Goal: Transaction & Acquisition: Purchase product/service

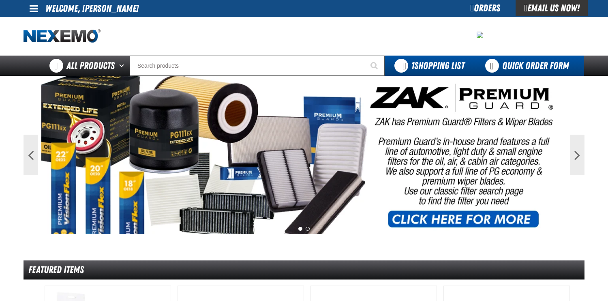
click at [510, 66] on link "Quick Order Form" at bounding box center [529, 66] width 110 height 20
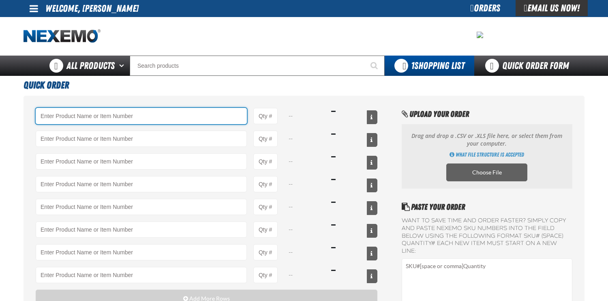
click at [132, 115] on input "Product" at bounding box center [141, 116] width 211 height 16
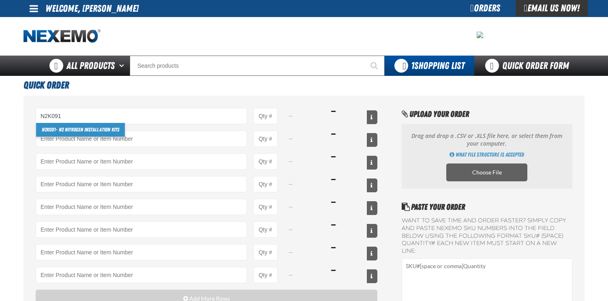
click at [96, 131] on link "N2K091 - N2 Nitrogen Installation Kits" at bounding box center [80, 130] width 89 height 14
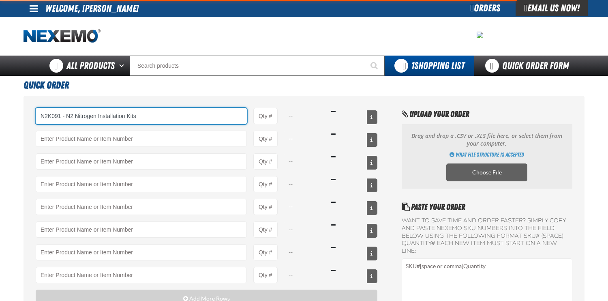
type input "N2K091 - N2 Nitrogen Installation Kits"
type input "1"
select select "kit"
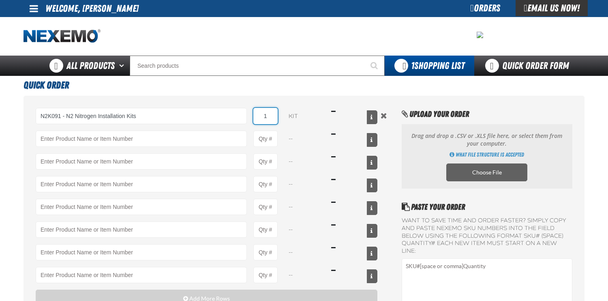
drag, startPoint x: 262, startPoint y: 115, endPoint x: 288, endPoint y: 108, distance: 26.3
click at [287, 109] on div "N2K091 - N2 Nitrogen Installation Kits N2K091 - N2 Nitrogen Installation Kits 1…" at bounding box center [207, 116] width 342 height 16
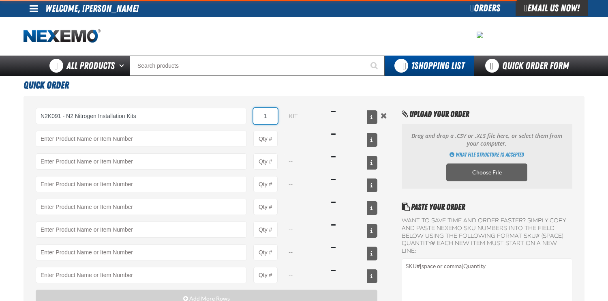
type input "N2K091 - N2 Nitrogen Installation Kits"
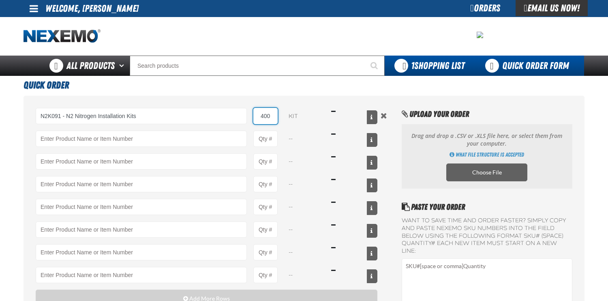
type input "400"
click at [517, 64] on link "Quick Order Form" at bounding box center [529, 66] width 110 height 20
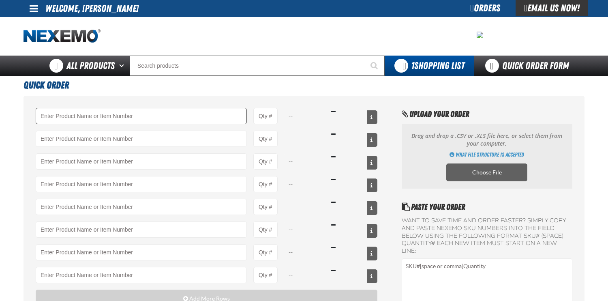
click at [149, 113] on input "Product" at bounding box center [141, 116] width 211 height 16
click at [122, 117] on input "Product" at bounding box center [141, 116] width 211 height 16
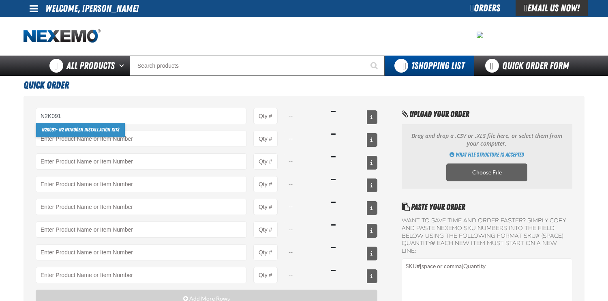
click at [62, 130] on link "N2K091 - N2 Nitrogen Installation Kits" at bounding box center [80, 130] width 89 height 14
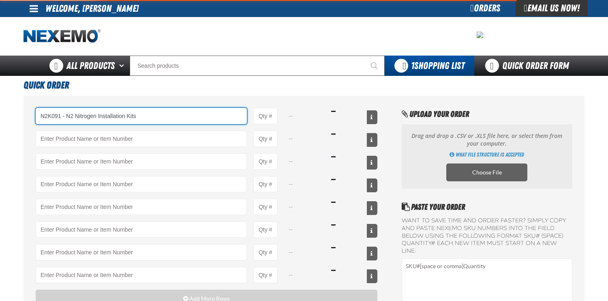
type input "N2K091 - N2 Nitrogen Installation Kits"
type input "1"
select select "kit"
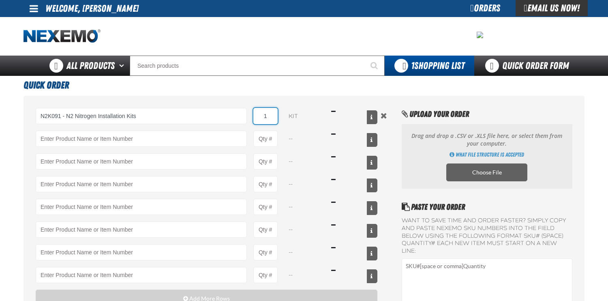
drag, startPoint x: 260, startPoint y: 115, endPoint x: 302, endPoint y: 107, distance: 42.5
click at [296, 109] on div "N2K091 - N2 Nitrogen Installation Kits N2K091 - N2 Nitrogen Installation Kits 1…" at bounding box center [207, 116] width 342 height 16
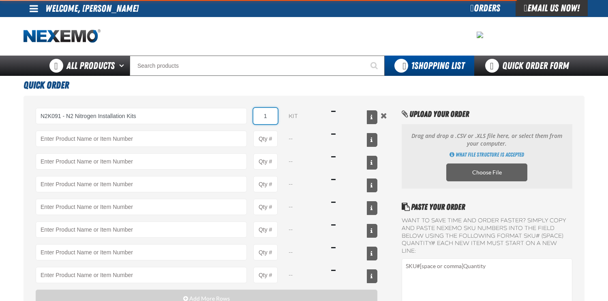
type input "N2K091 - N2 Nitrogen Installation Kits"
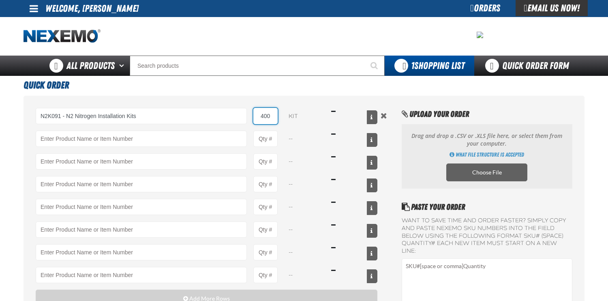
type input "400"
click at [319, 90] on h1 "Quick Order" at bounding box center [304, 84] width 561 height 17
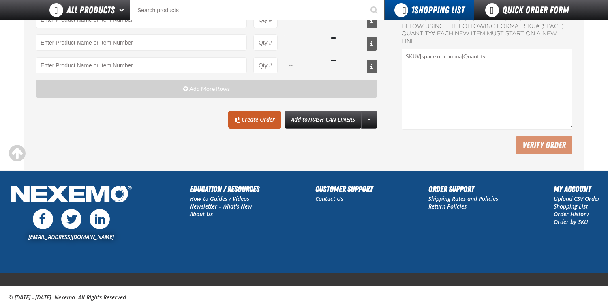
scroll to position [203, 0]
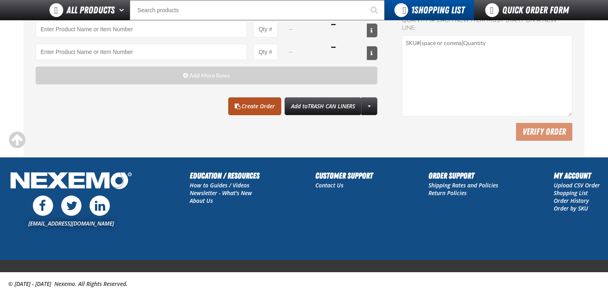
click at [264, 106] on link "Create Order" at bounding box center [254, 106] width 53 height 18
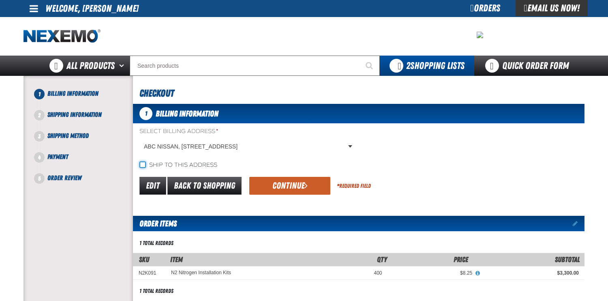
click at [143, 164] on input "Ship to this address" at bounding box center [142, 164] width 6 height 6
checkbox input "true"
click at [271, 185] on button "Continue" at bounding box center [289, 186] width 81 height 18
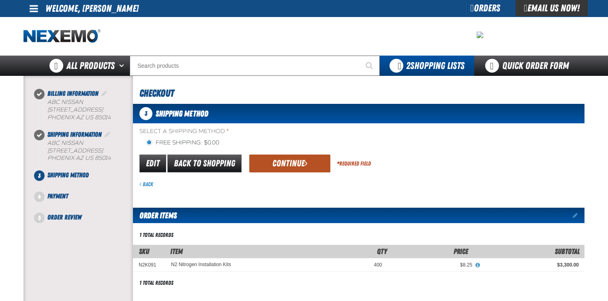
click at [293, 167] on button "Continue" at bounding box center [289, 163] width 81 height 18
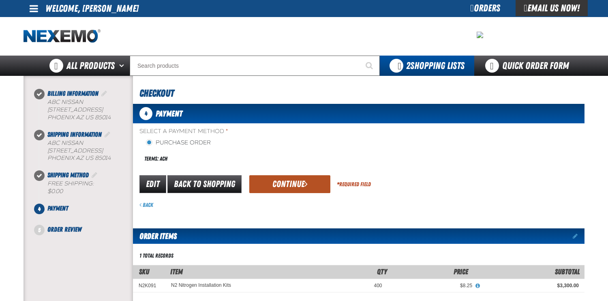
click at [283, 181] on button "Continue" at bounding box center [289, 184] width 81 height 18
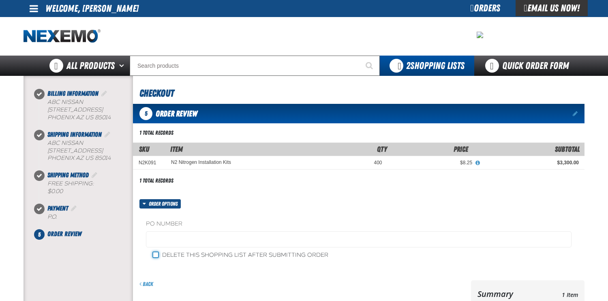
click at [152, 254] on input "Delete this shopping list after submitting order" at bounding box center [155, 254] width 6 height 6
checkbox input "true"
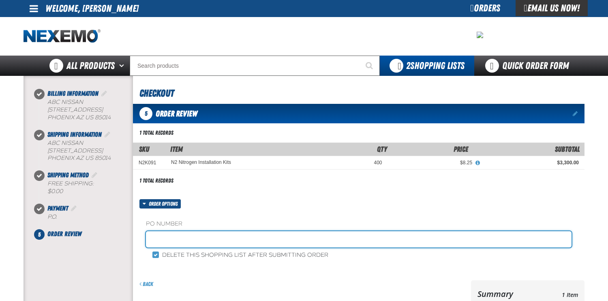
click at [163, 240] on input "text" at bounding box center [359, 239] width 426 height 16
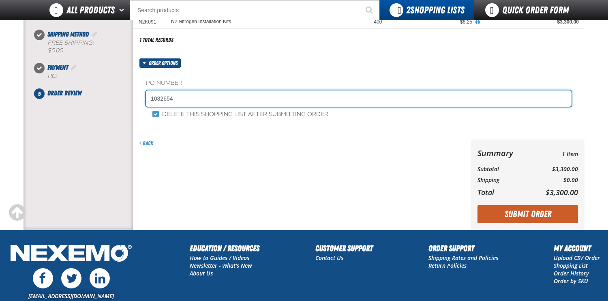
scroll to position [122, 0]
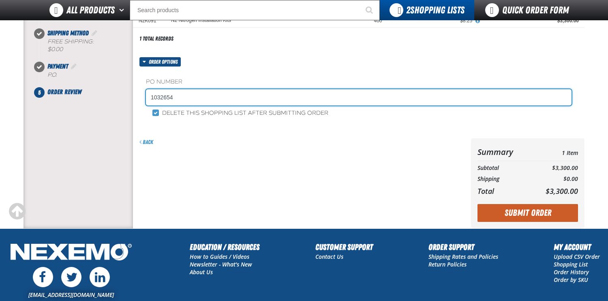
type input "1032654"
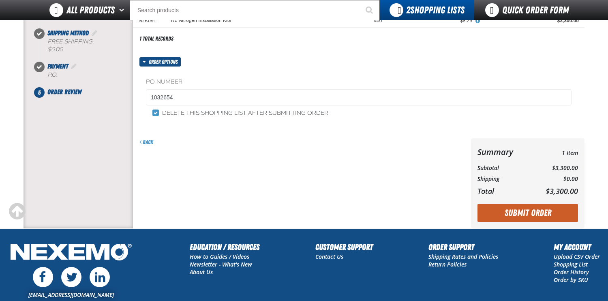
click at [4, 171] on main at bounding box center [304, 81] width 608 height 294
click at [519, 212] on button "Submit Order" at bounding box center [527, 213] width 101 height 18
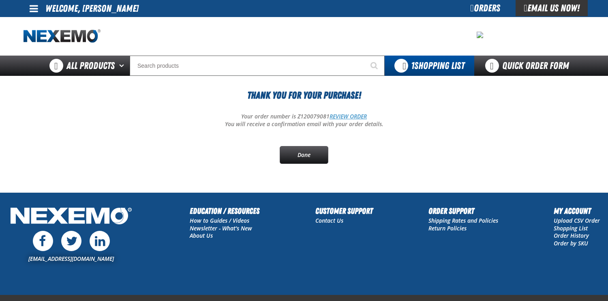
click at [362, 115] on link "REVIEW ORDER" at bounding box center [348, 116] width 37 height 8
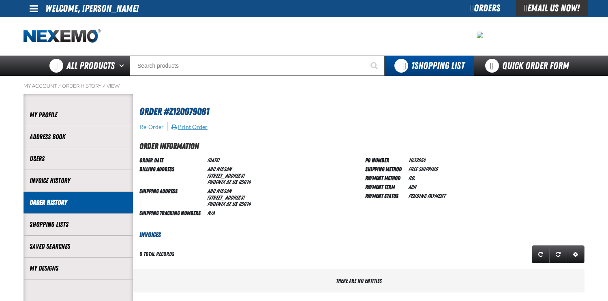
scroll to position [0, 0]
click at [7, 209] on main "My Account / Order History / View" at bounding box center [304, 295] width 608 height 438
